Goal: Find specific page/section: Find specific page/section

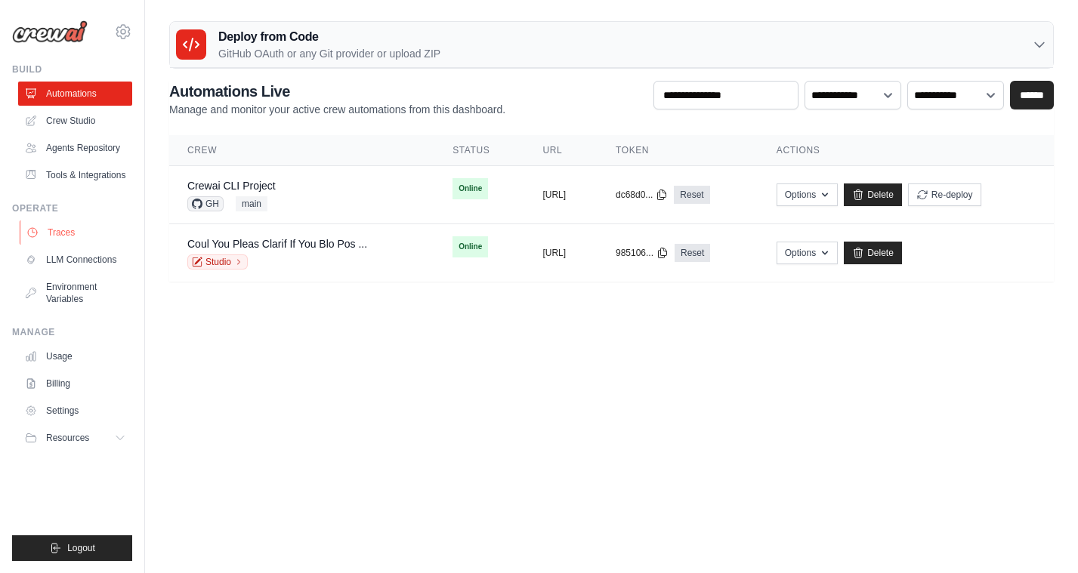
click at [58, 229] on link "Traces" at bounding box center [77, 233] width 114 height 24
click at [63, 236] on link "Traces" at bounding box center [77, 233] width 114 height 24
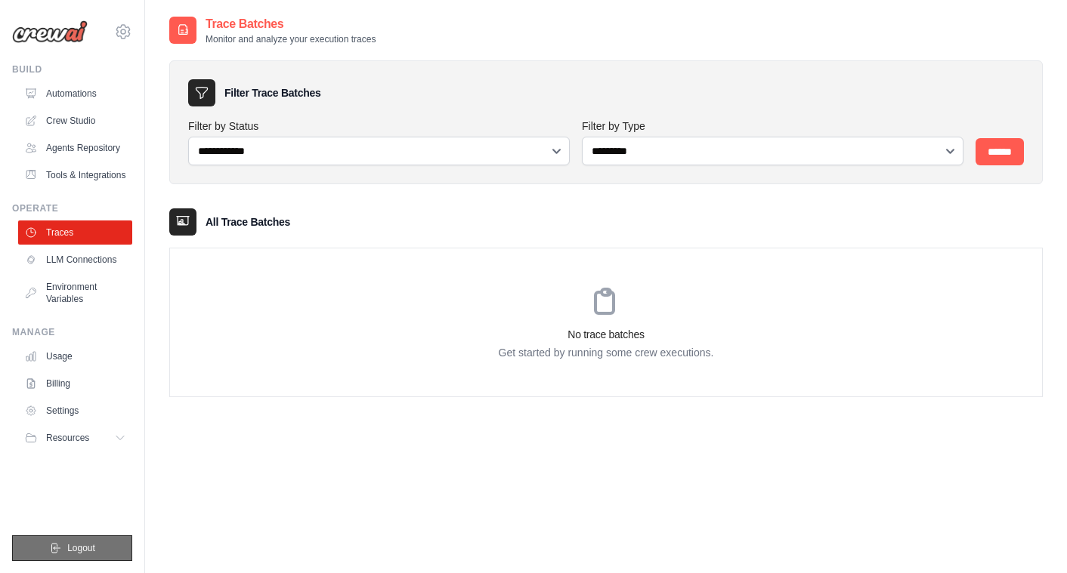
click at [79, 540] on button "Logout" at bounding box center [72, 549] width 120 height 26
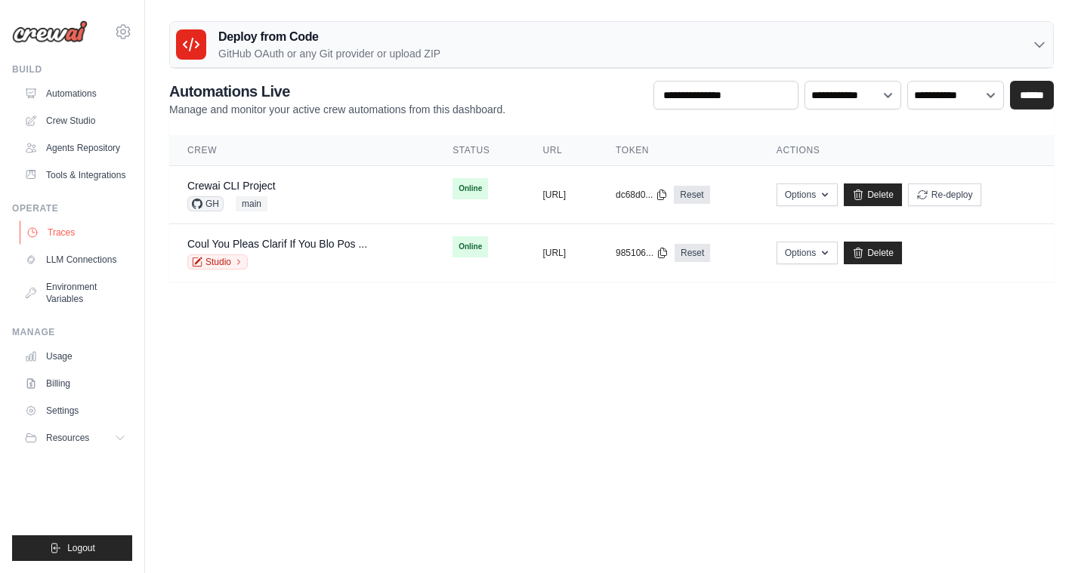
click at [69, 232] on link "Traces" at bounding box center [77, 233] width 114 height 24
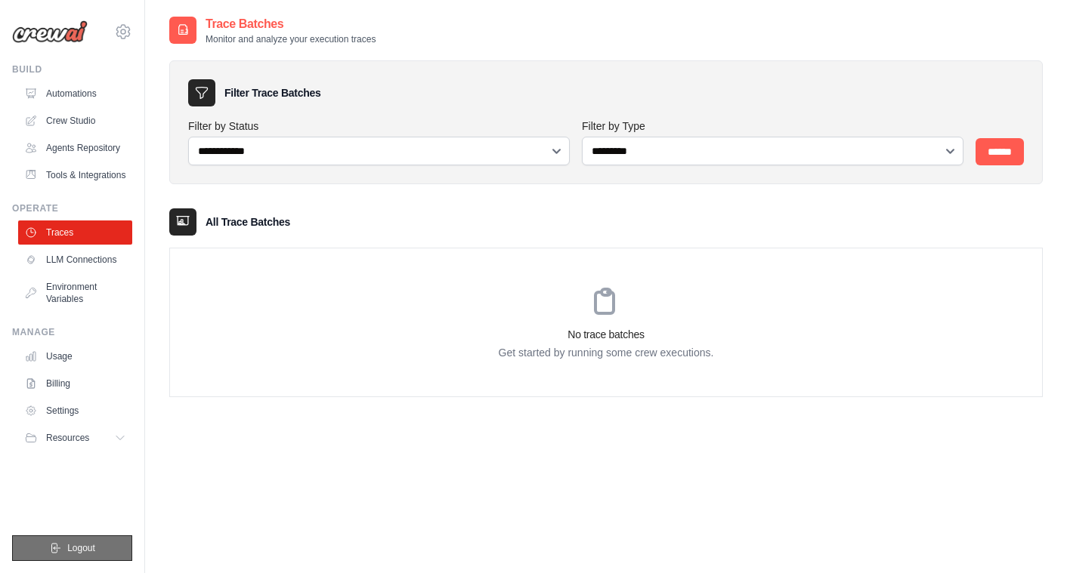
click at [73, 548] on span "Logout" at bounding box center [81, 548] width 28 height 12
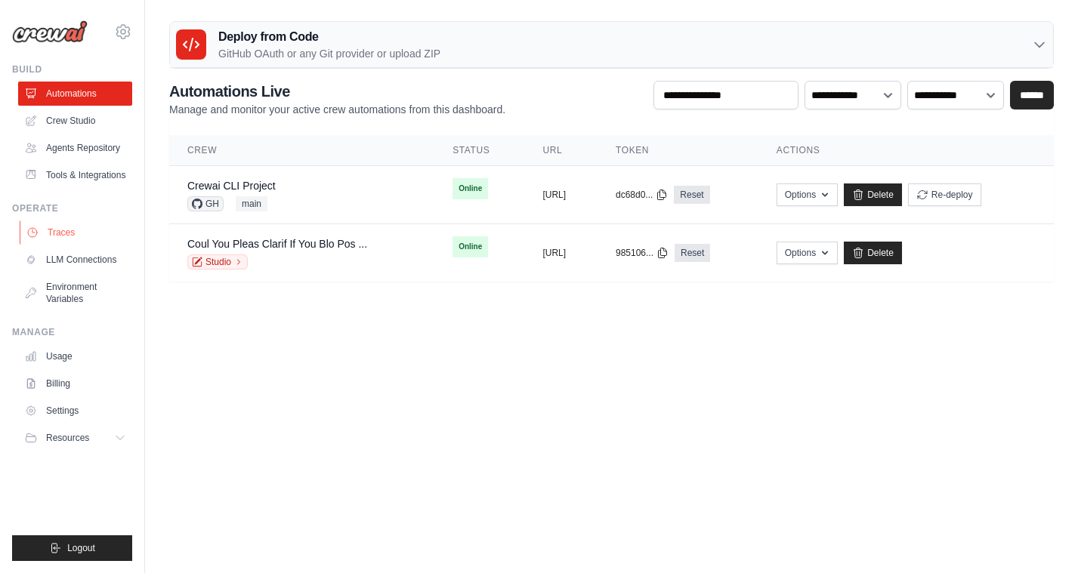
click at [58, 227] on link "Traces" at bounding box center [77, 233] width 114 height 24
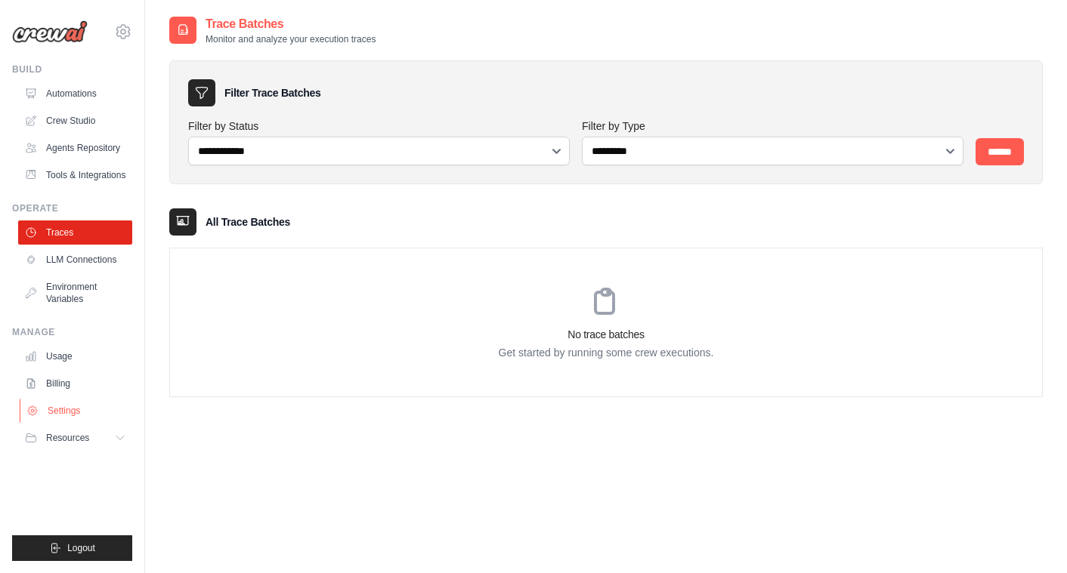
click at [68, 406] on link "Settings" at bounding box center [77, 411] width 114 height 24
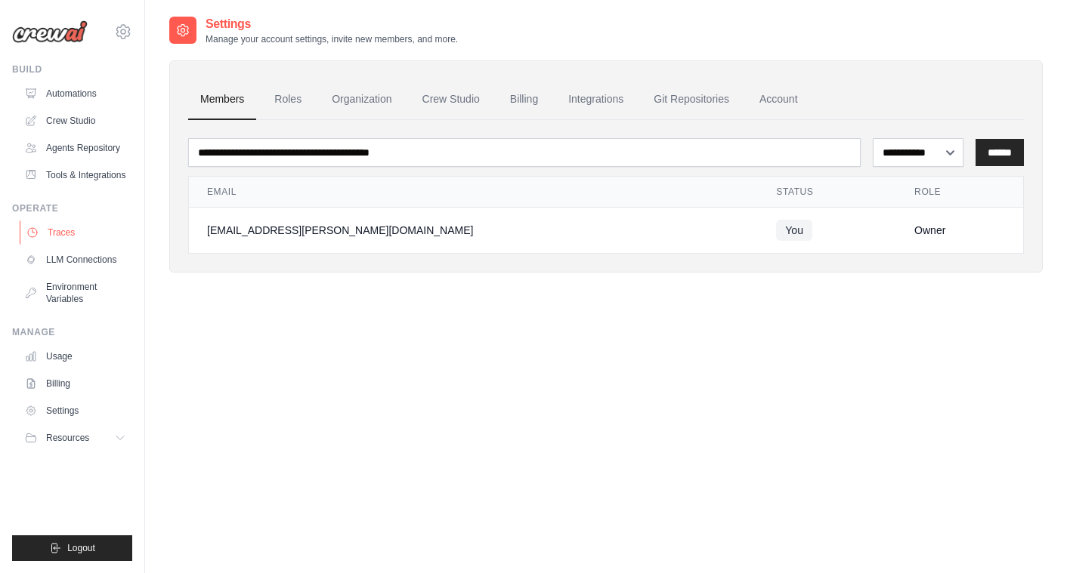
click at [57, 234] on link "Traces" at bounding box center [77, 233] width 114 height 24
